Goal: Task Accomplishment & Management: Manage account settings

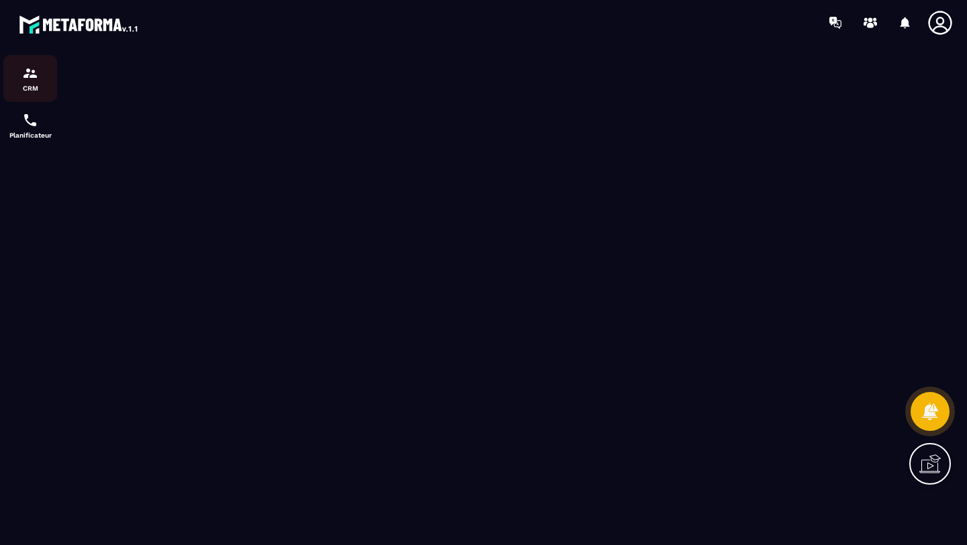
click at [29, 75] on img at bounding box center [30, 73] width 16 height 16
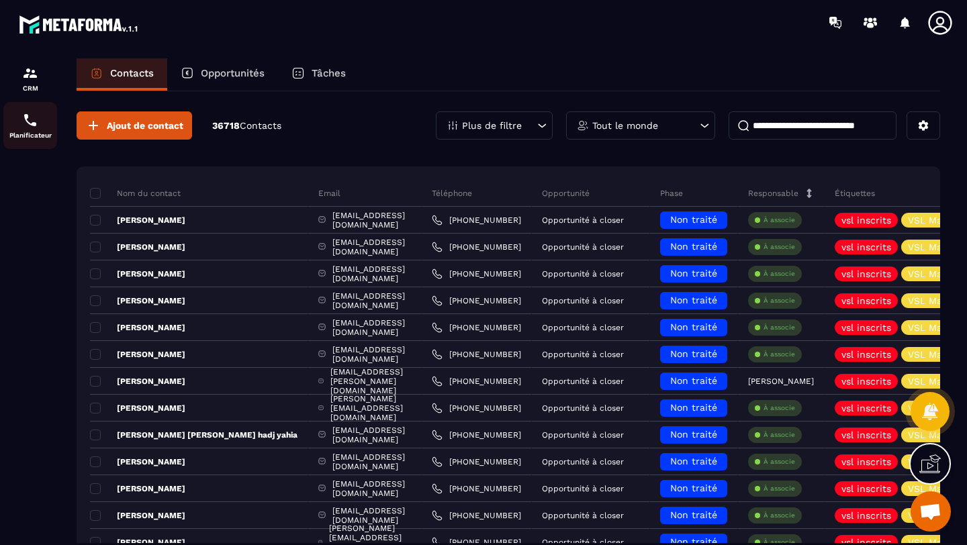
click at [25, 127] on img at bounding box center [30, 120] width 16 height 16
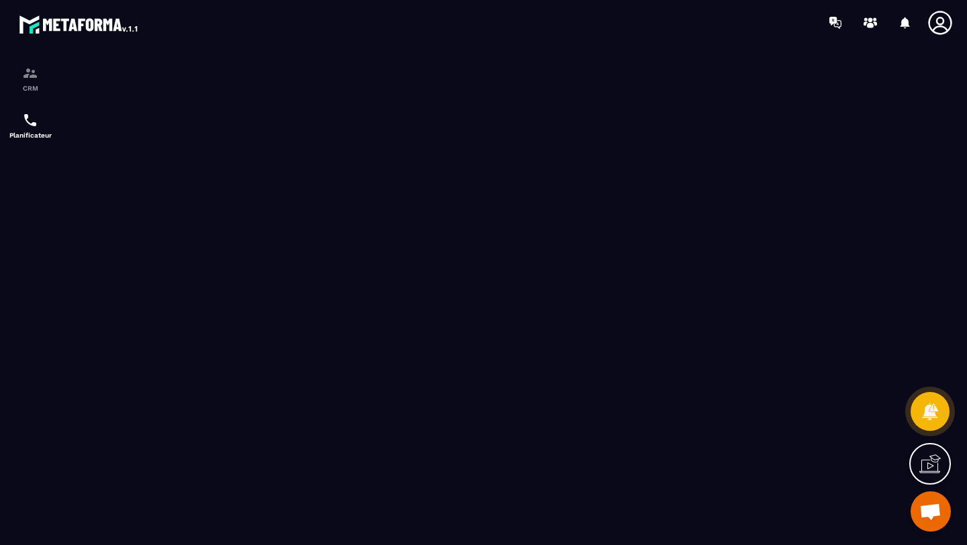
click at [942, 26] on icon at bounding box center [940, 23] width 24 height 24
click at [16, 67] on div "CRM" at bounding box center [30, 78] width 54 height 27
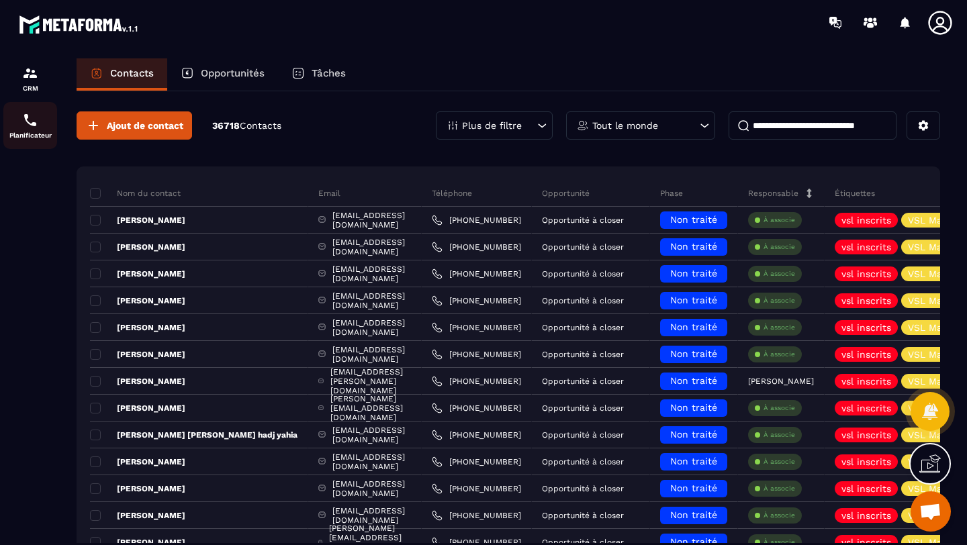
click at [20, 115] on div "Planificateur" at bounding box center [30, 125] width 54 height 27
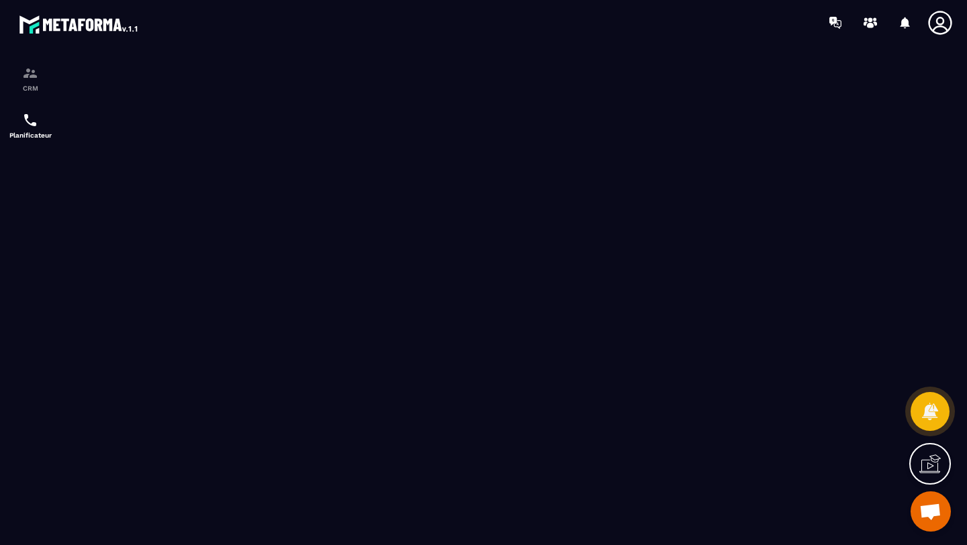
click at [120, 29] on img at bounding box center [79, 24] width 121 height 24
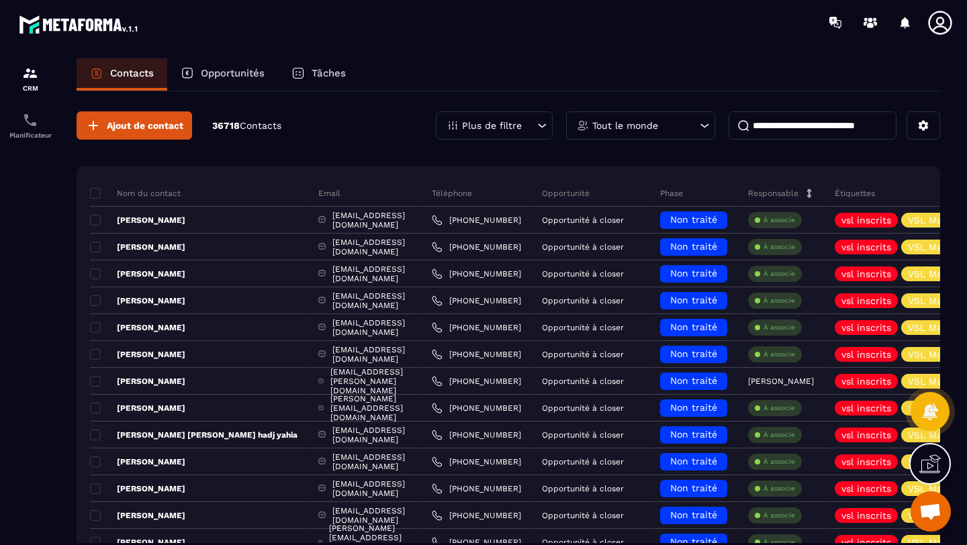
click at [933, 27] on icon at bounding box center [940, 22] width 27 height 27
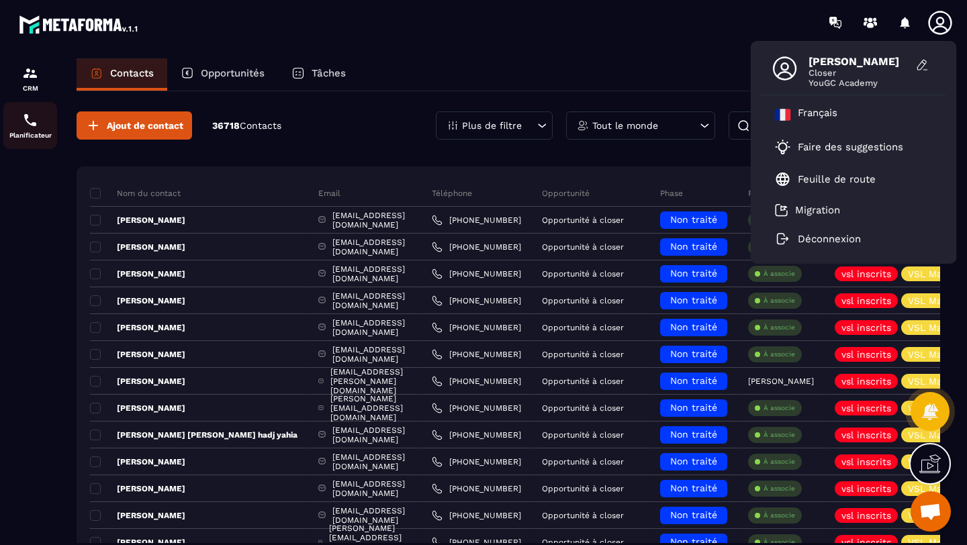
click at [17, 123] on div "Planificateur" at bounding box center [30, 125] width 54 height 27
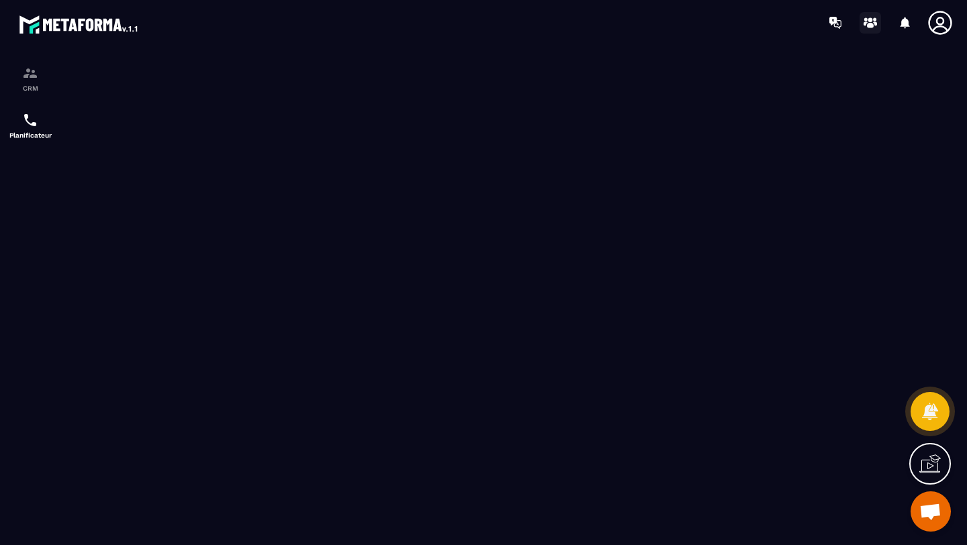
click at [871, 21] on circle at bounding box center [870, 19] width 5 height 5
click at [938, 30] on icon at bounding box center [940, 22] width 27 height 27
click at [935, 24] on icon at bounding box center [940, 22] width 27 height 27
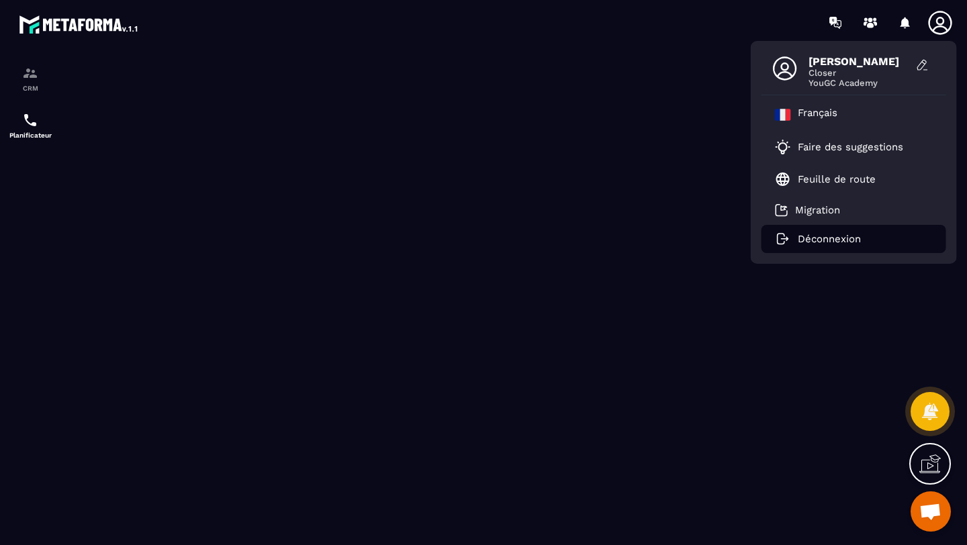
click at [844, 245] on li "Déconnexion" at bounding box center [854, 239] width 185 height 28
